Goal: Transaction & Acquisition: Purchase product/service

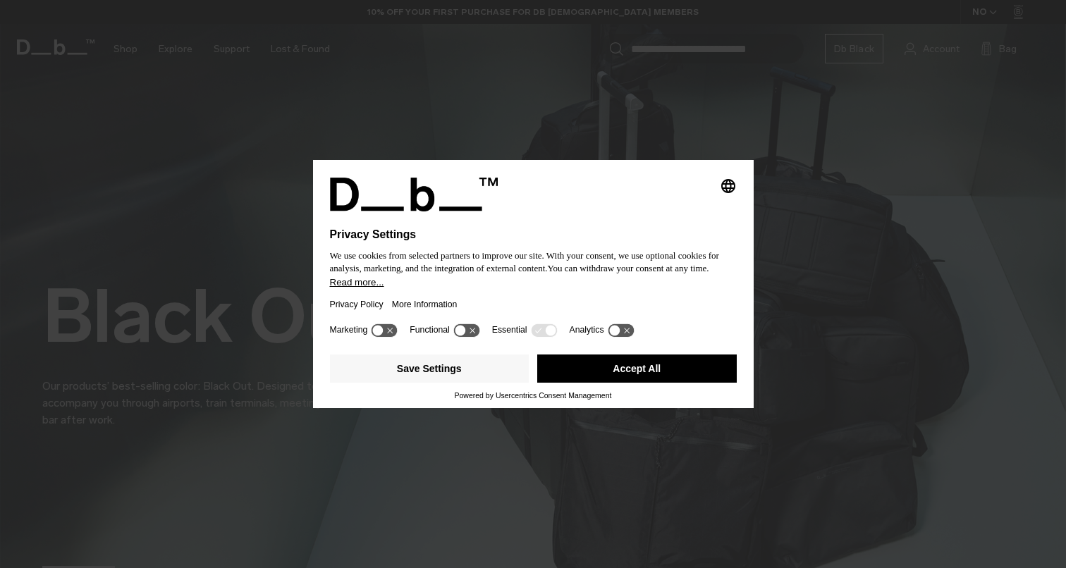
click at [591, 378] on button "Accept All" at bounding box center [636, 369] width 199 height 28
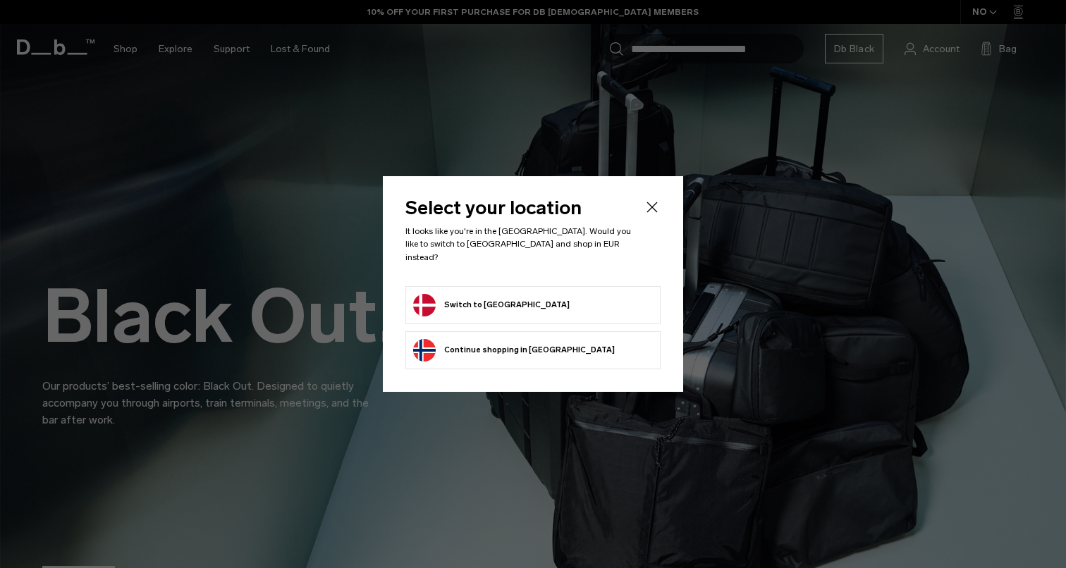
click at [518, 300] on form "Switch to Denmark" at bounding box center [533, 305] width 240 height 23
click at [488, 294] on button "Switch to Denmark" at bounding box center [491, 305] width 156 height 23
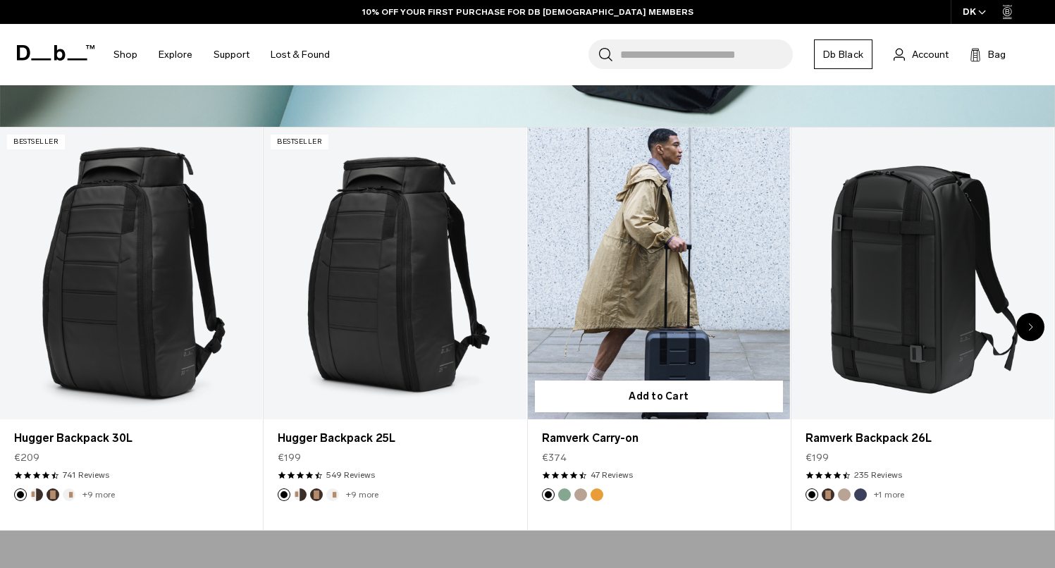
scroll to position [525, 0]
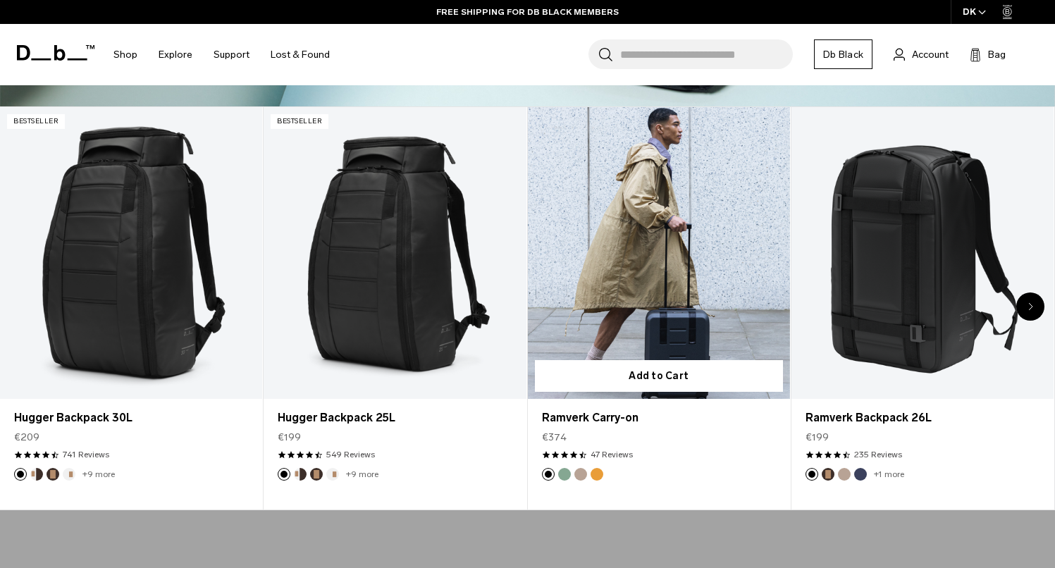
click at [668, 261] on link "Ramverk Carry-on" at bounding box center [659, 253] width 262 height 292
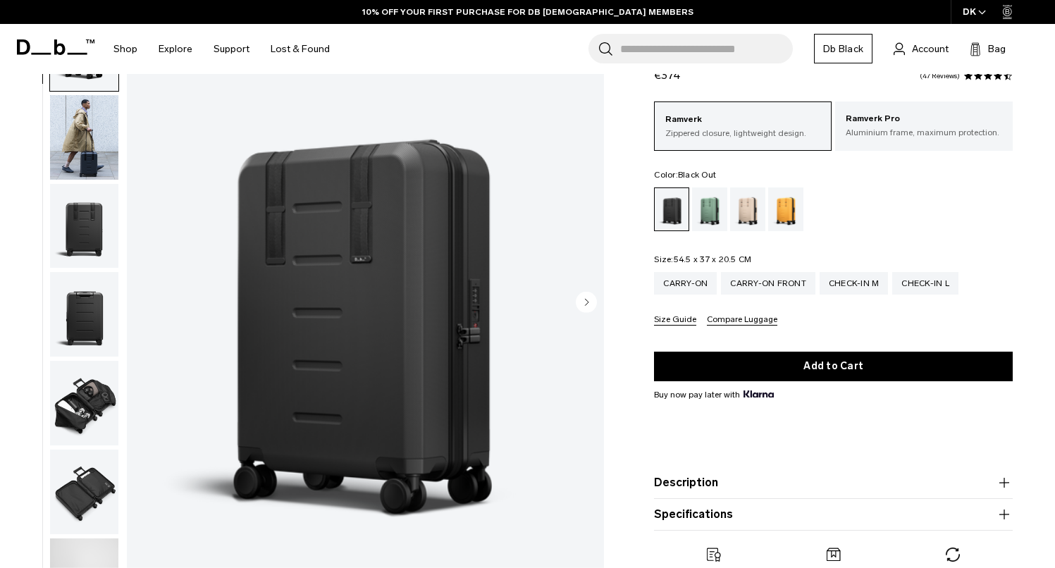
click at [66, 238] on img "button" at bounding box center [84, 226] width 68 height 85
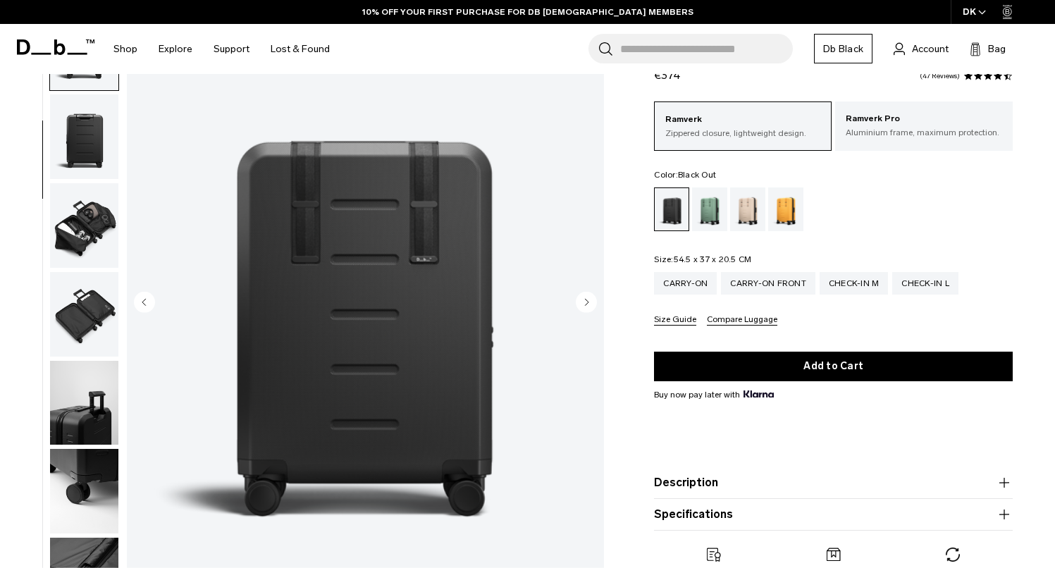
click at [72, 226] on img "button" at bounding box center [84, 225] width 68 height 85
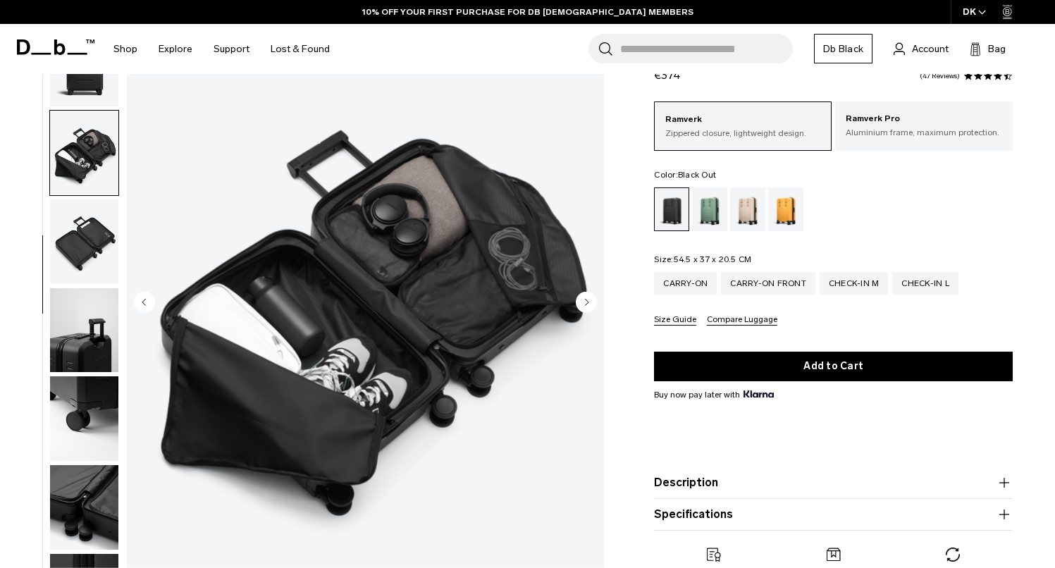
scroll to position [288, 0]
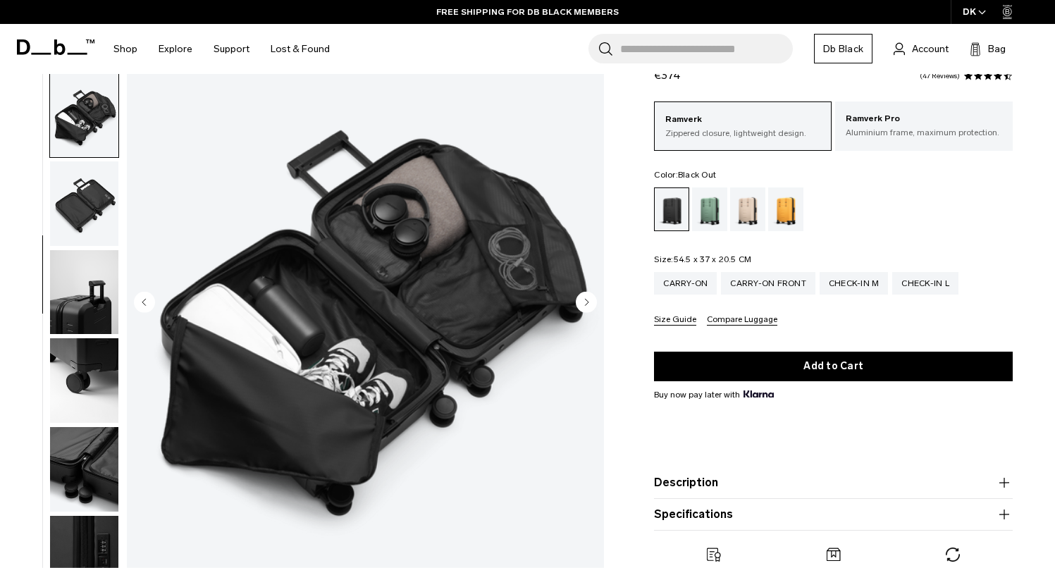
click at [72, 226] on img "button" at bounding box center [84, 203] width 68 height 85
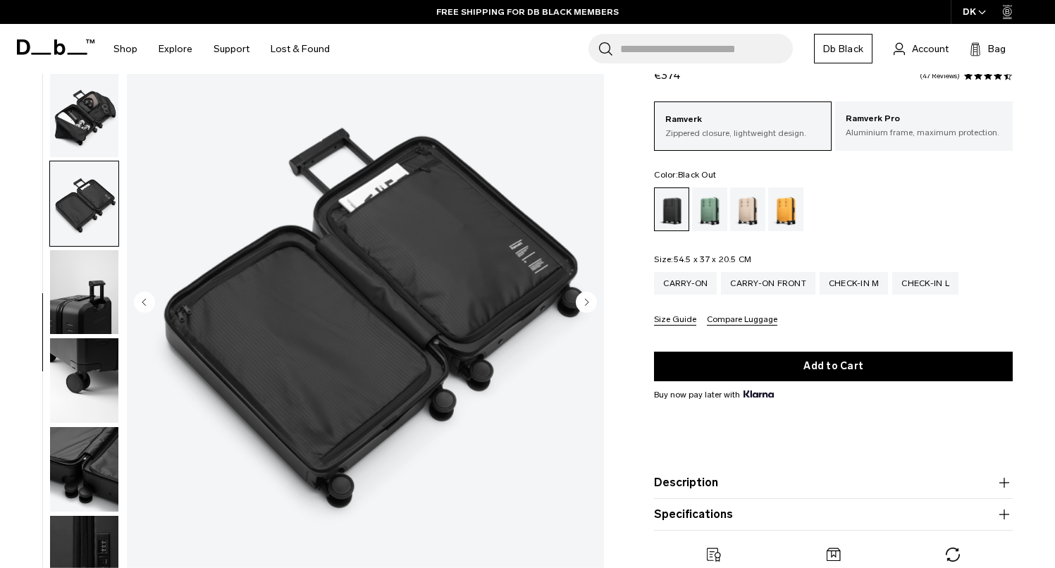
click at [80, 322] on img "button" at bounding box center [84, 292] width 68 height 85
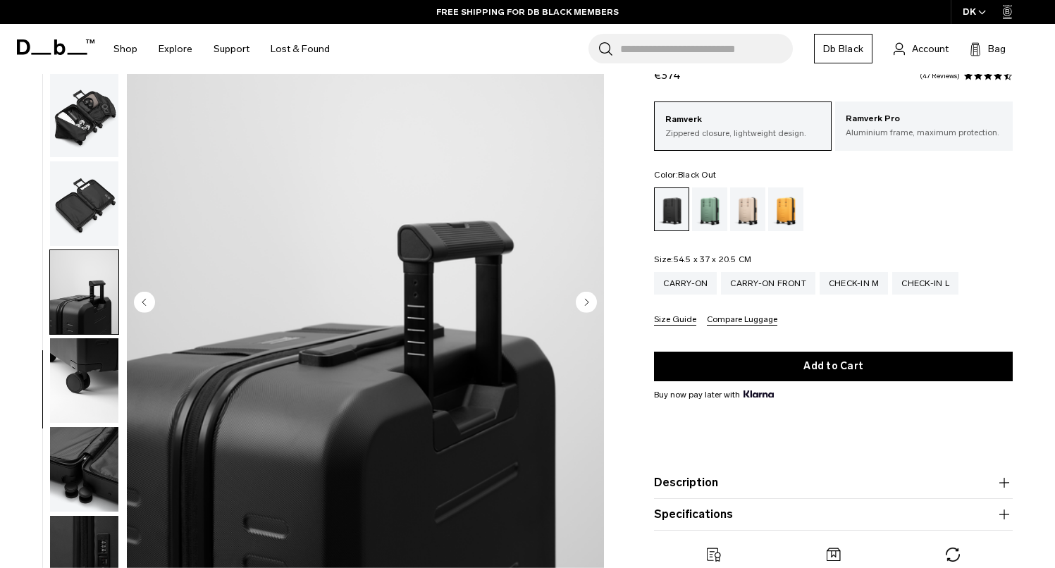
click at [77, 367] on img "button" at bounding box center [84, 380] width 68 height 85
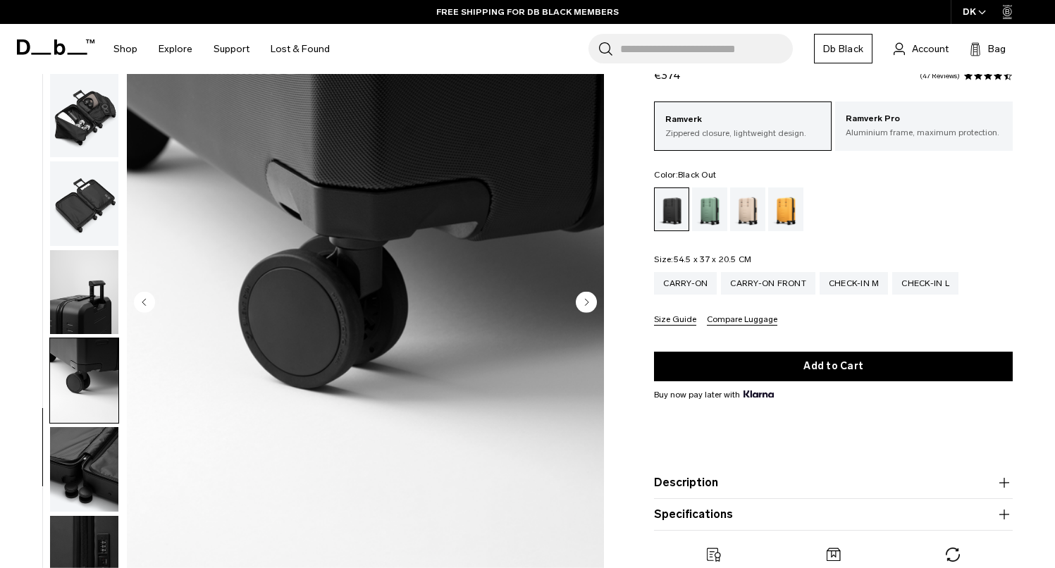
scroll to position [210, 0]
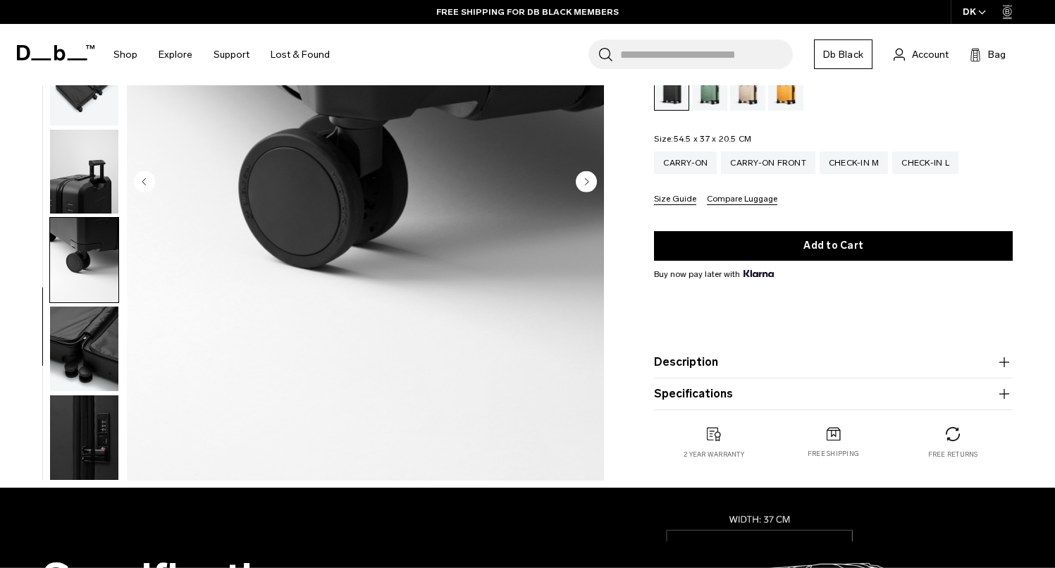
click at [76, 373] on img "button" at bounding box center [84, 349] width 68 height 85
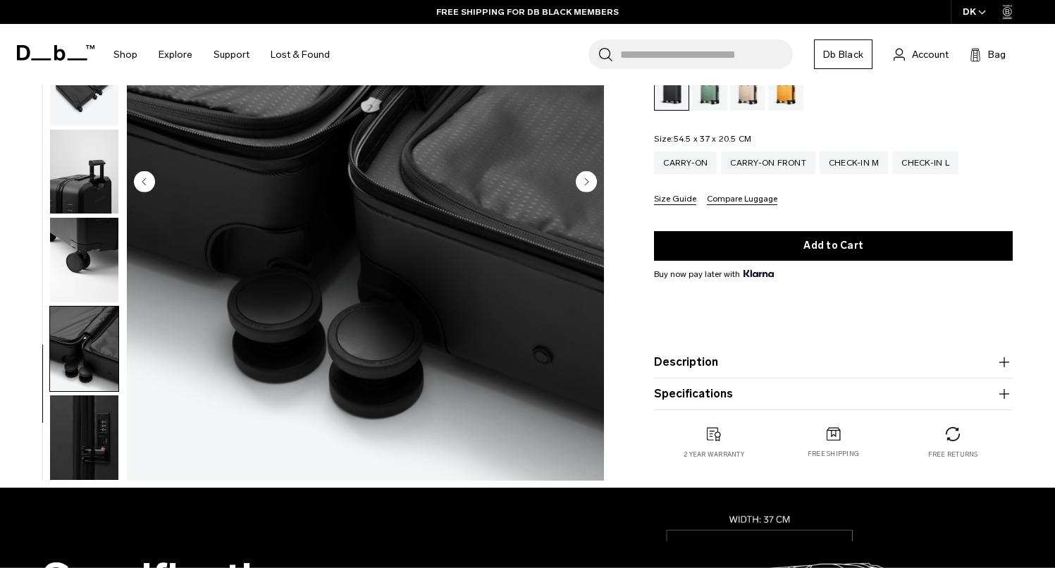
click at [73, 423] on img "button" at bounding box center [84, 437] width 68 height 85
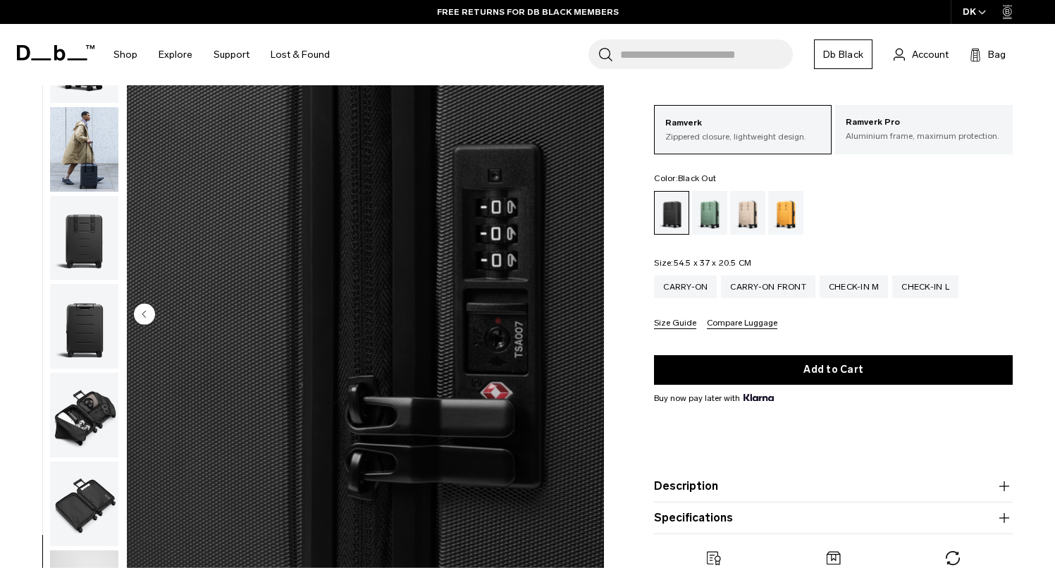
scroll to position [0, 0]
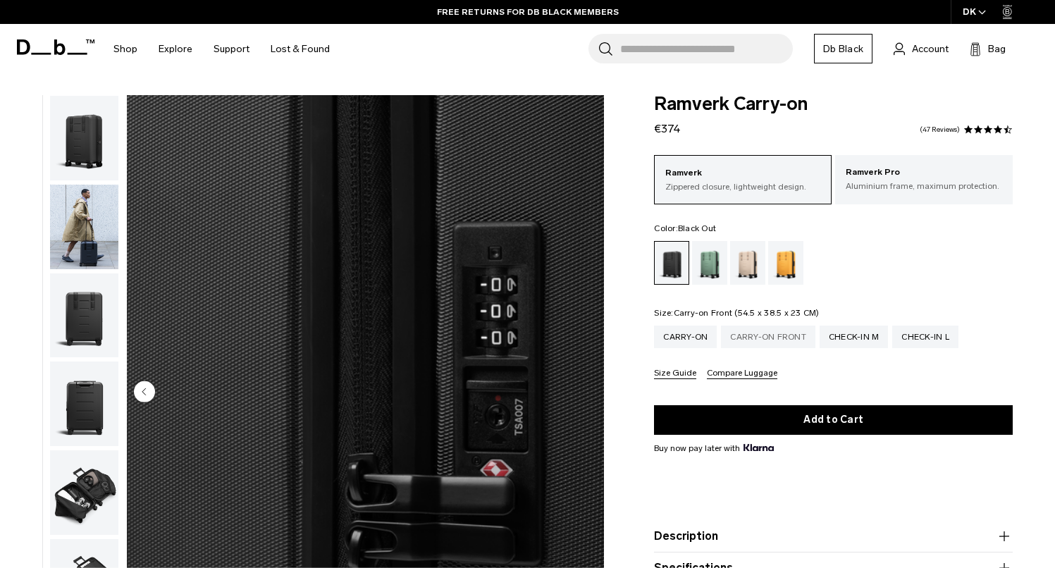
click at [756, 345] on div "Carry-on Front" at bounding box center [768, 337] width 94 height 23
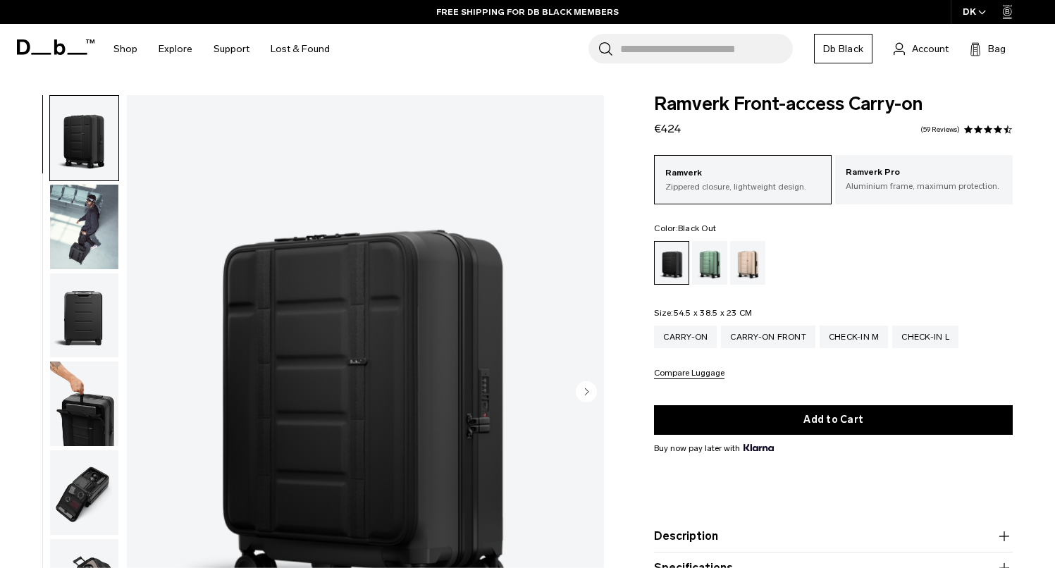
click at [978, 9] on span "button" at bounding box center [982, 12] width 8 height 11
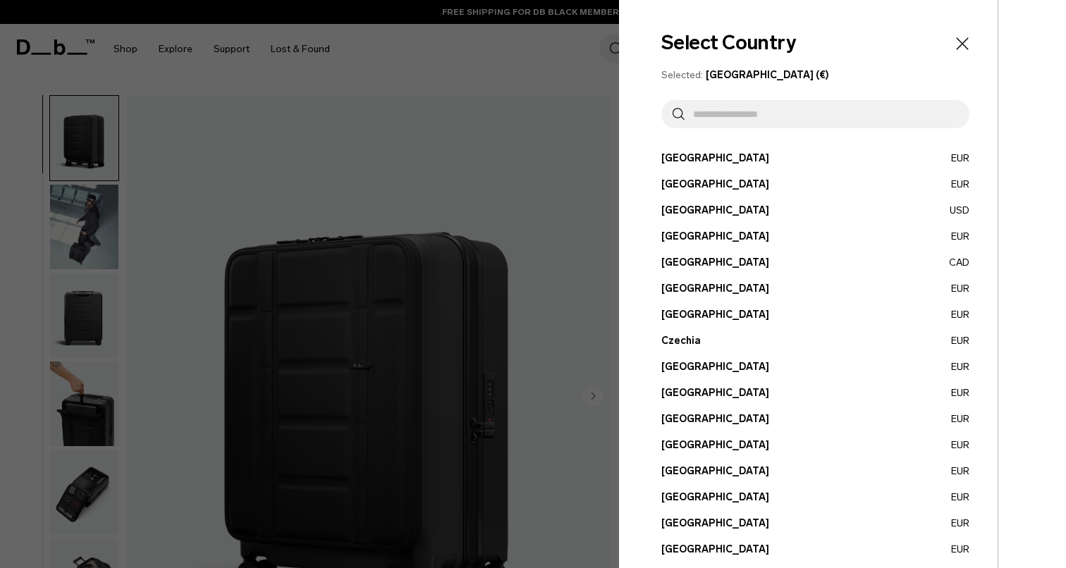
click at [677, 367] on button "Denmark EUR" at bounding box center [815, 367] width 308 height 15
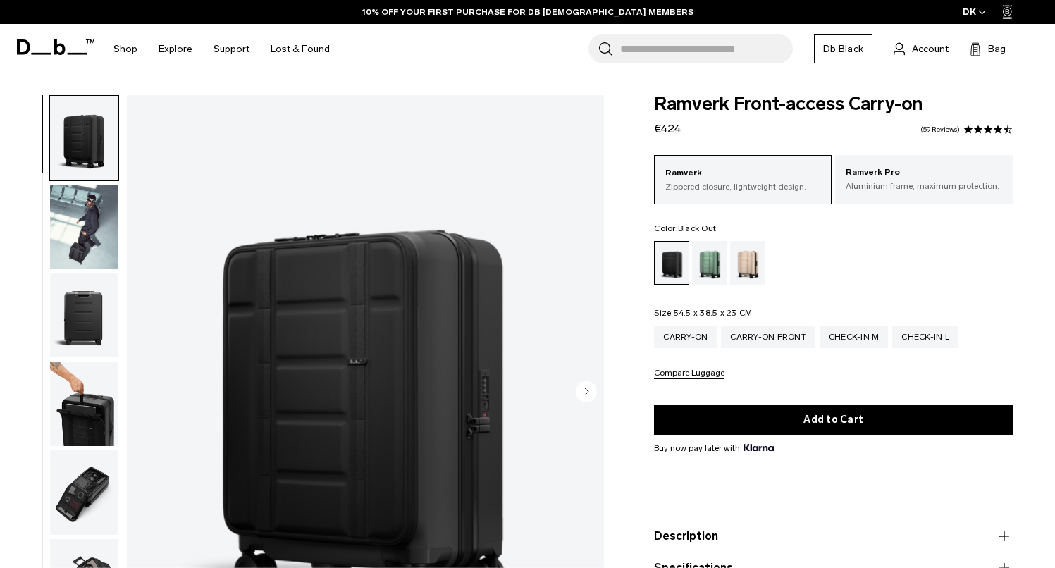
click at [973, 6] on div "DK" at bounding box center [975, 12] width 48 height 24
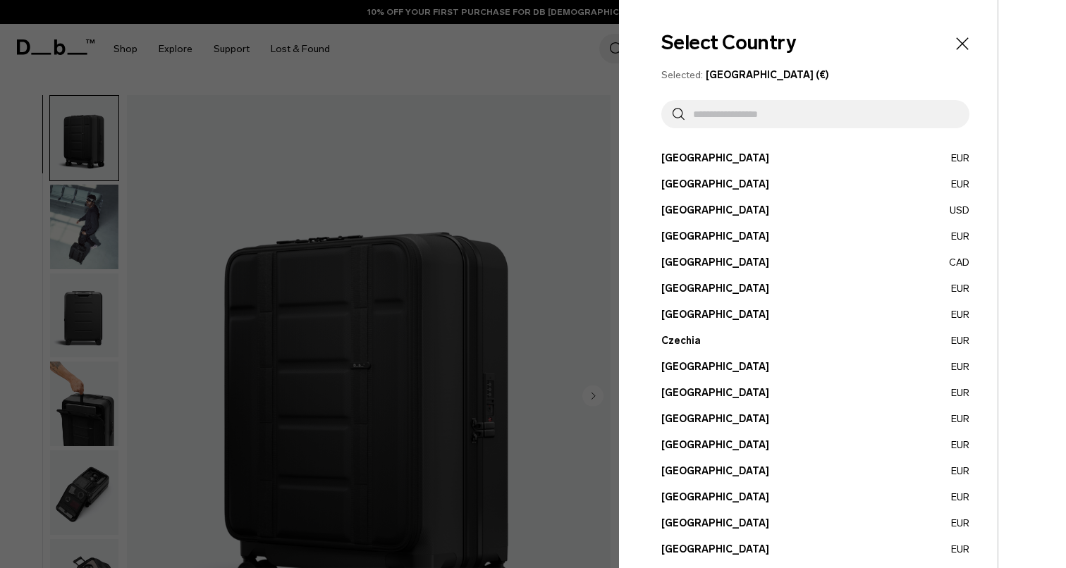
click at [560, 250] on div at bounding box center [533, 284] width 1066 height 568
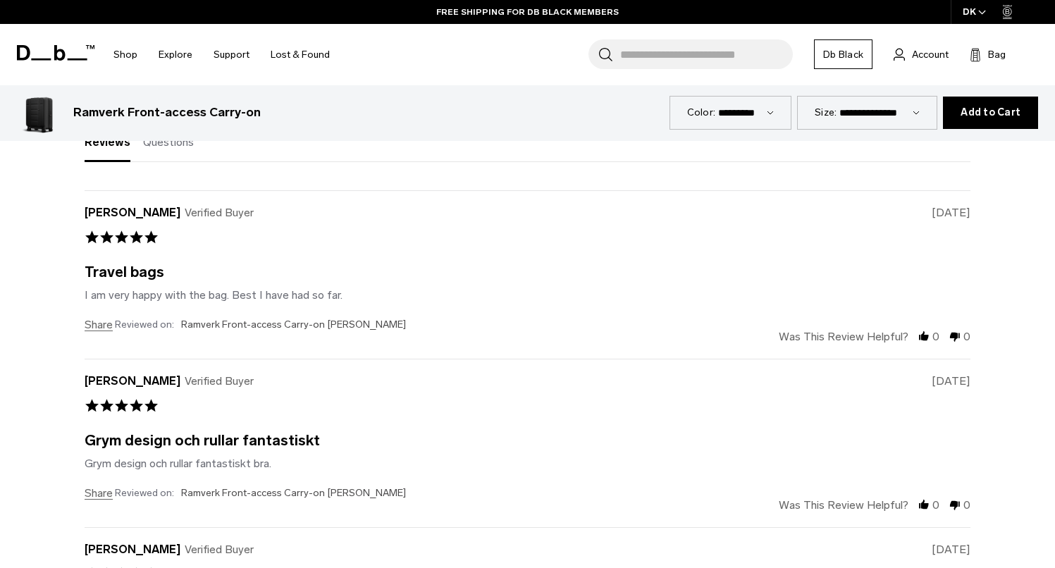
scroll to position [4246, 0]
